Goal: Check status: Check status

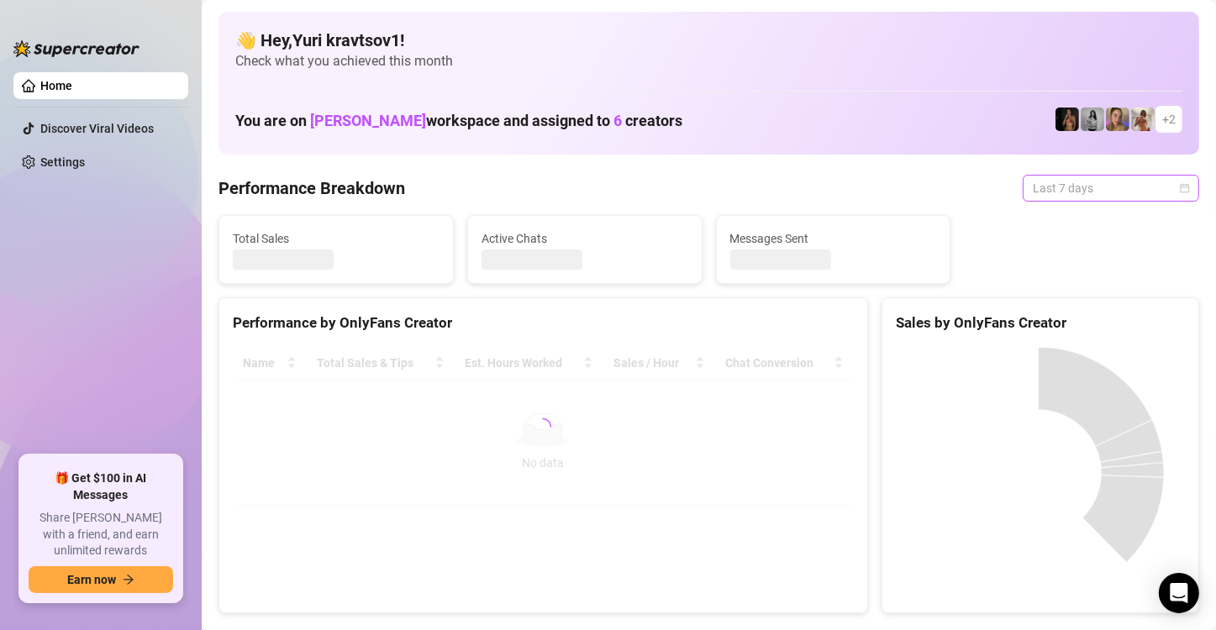
click at [1074, 192] on span "Last 7 days" at bounding box center [1110, 188] width 156 height 25
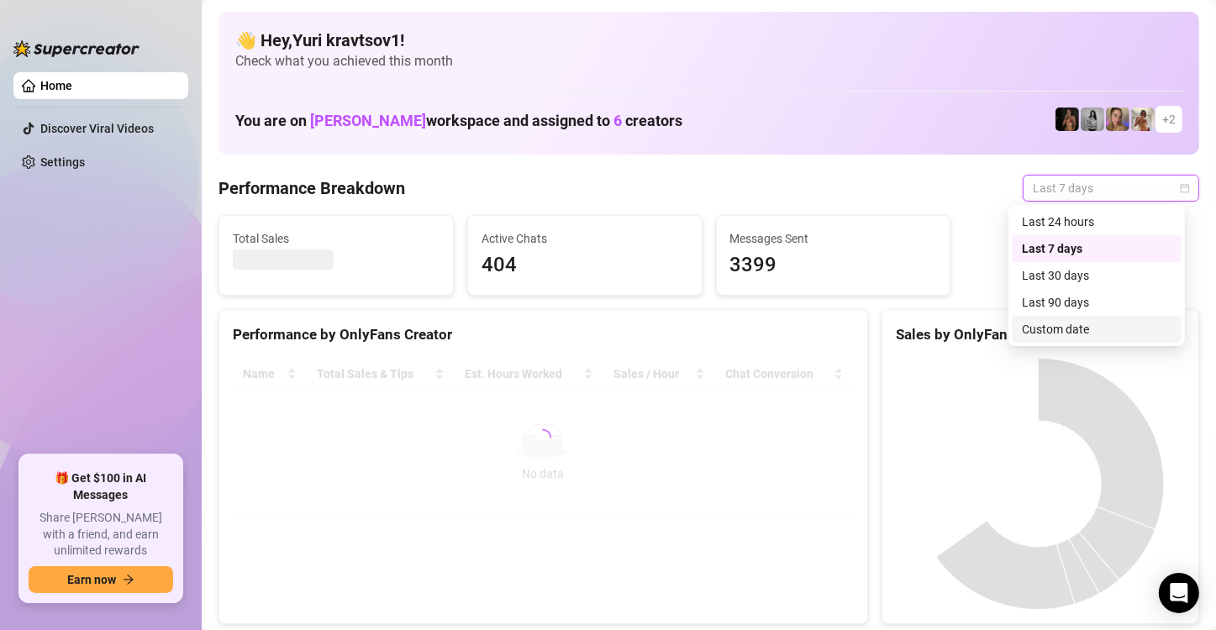
click at [1094, 326] on div "Custom date" at bounding box center [1096, 329] width 150 height 18
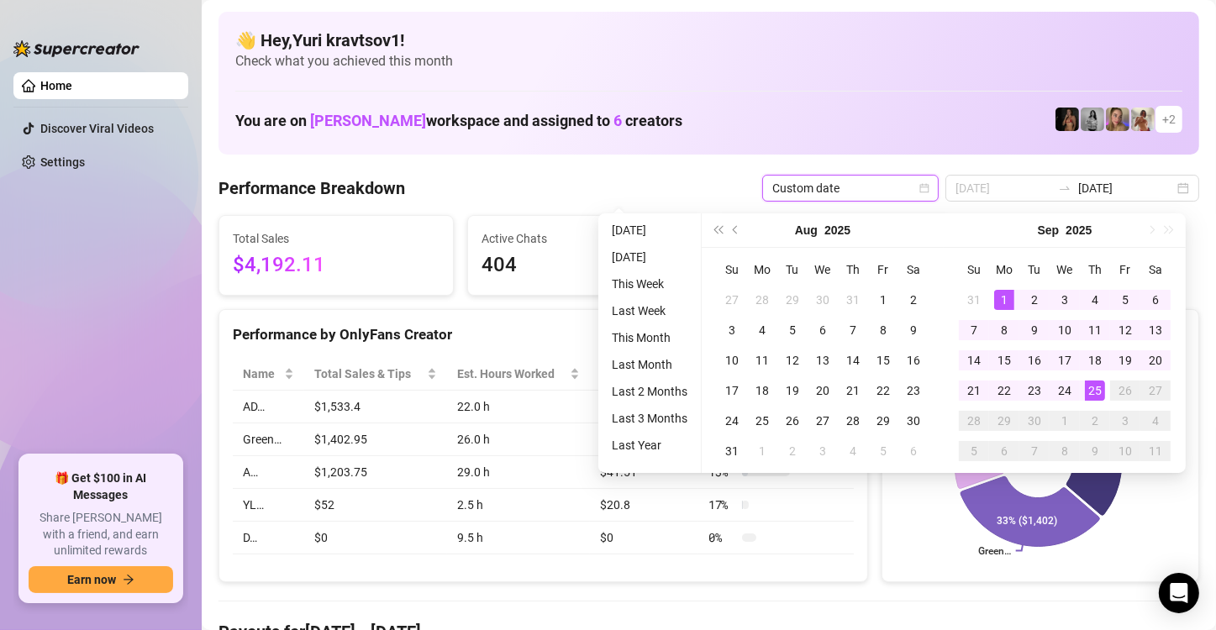
type input "[DATE]"
click at [1005, 300] on div "1" at bounding box center [1004, 300] width 20 height 20
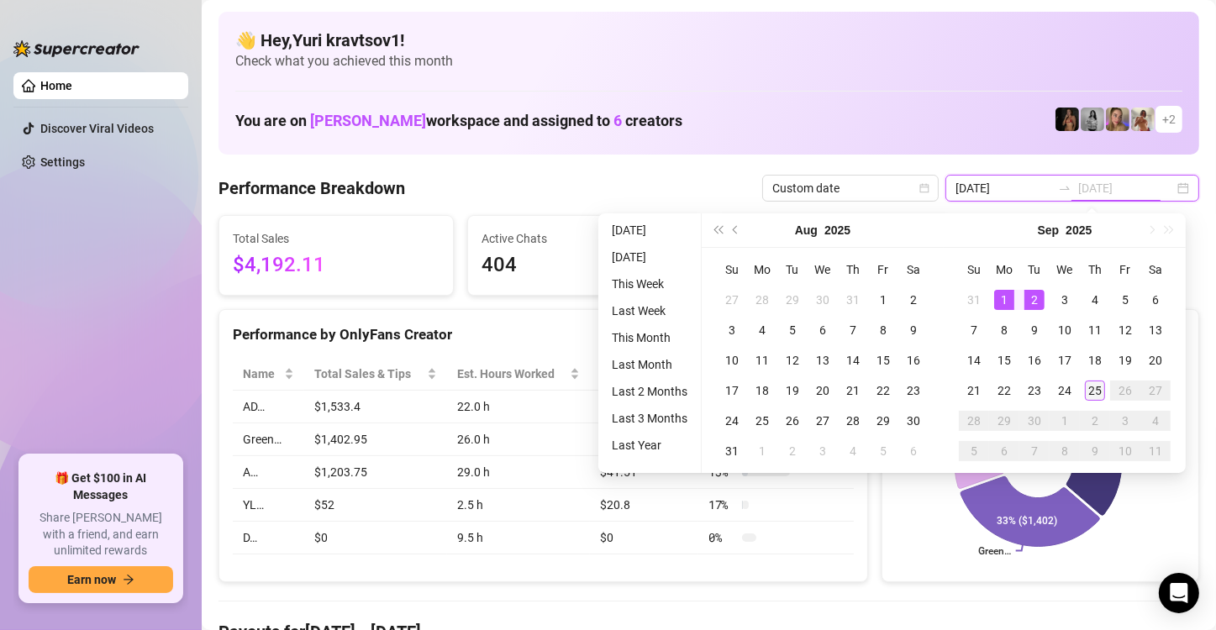
type input "[DATE]"
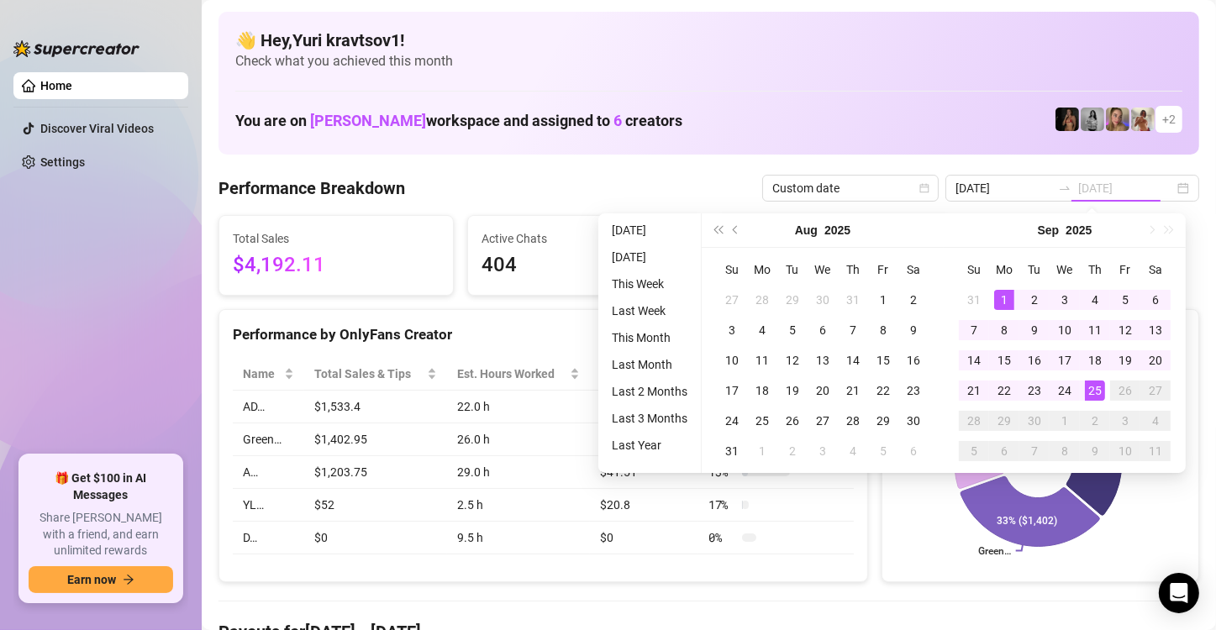
click at [1090, 387] on div "25" at bounding box center [1094, 391] width 20 height 20
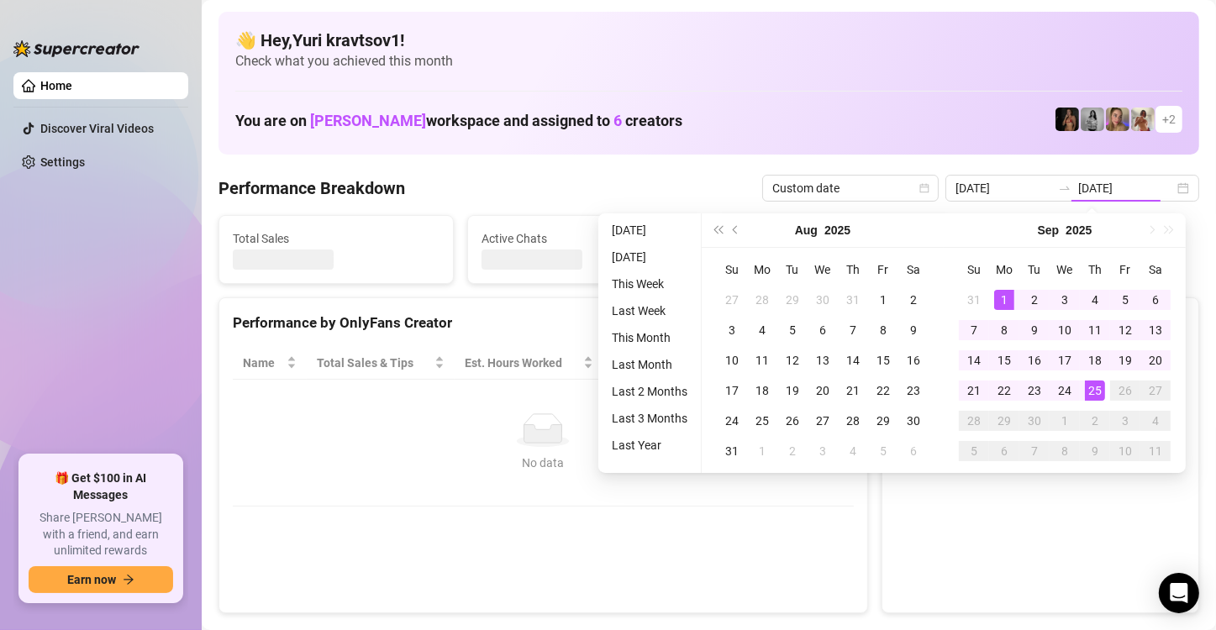
type input "[DATE]"
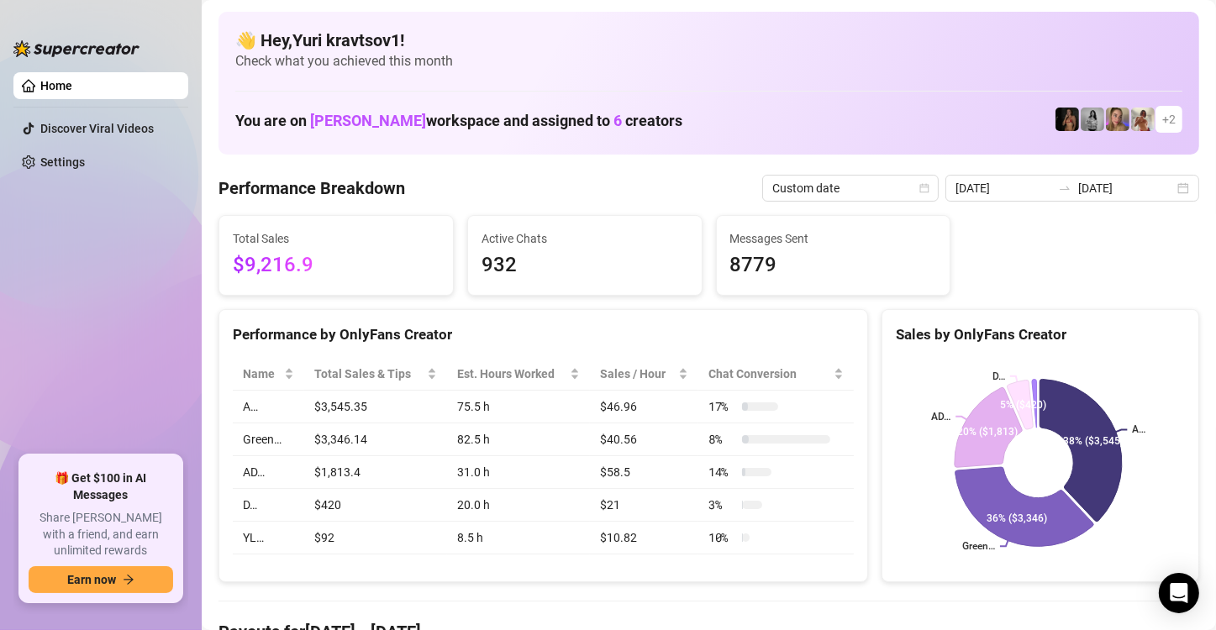
click at [256, 405] on td "A…" at bounding box center [268, 407] width 71 height 33
